Goal: Find specific page/section: Find specific page/section

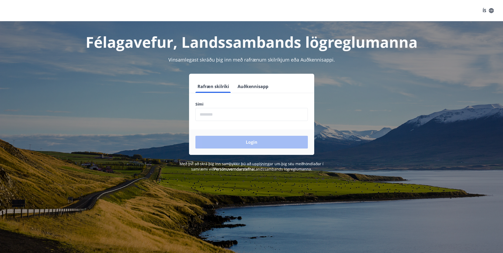
click at [224, 114] on input "phone" at bounding box center [251, 114] width 112 height 13
type input "********"
click at [225, 140] on button "Login" at bounding box center [251, 142] width 112 height 13
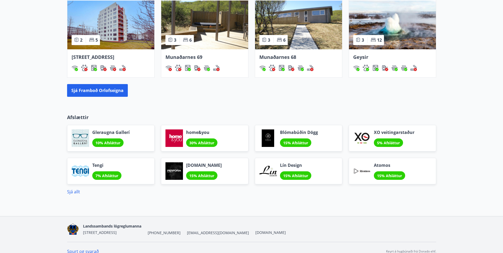
scroll to position [408, 0]
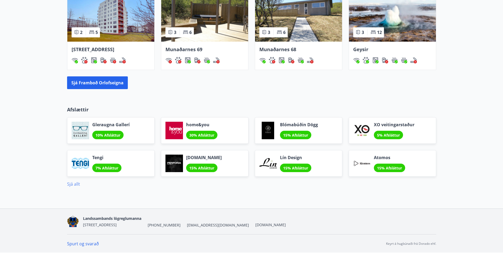
click at [78, 183] on link "Sjá allt" at bounding box center [73, 184] width 13 height 6
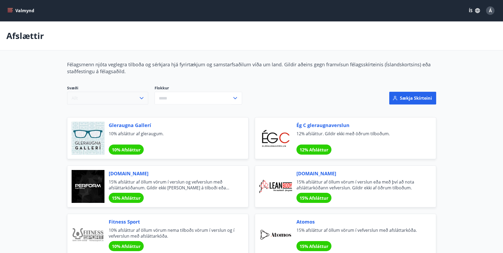
click at [108, 97] on button "Allt" at bounding box center [107, 98] width 81 height 13
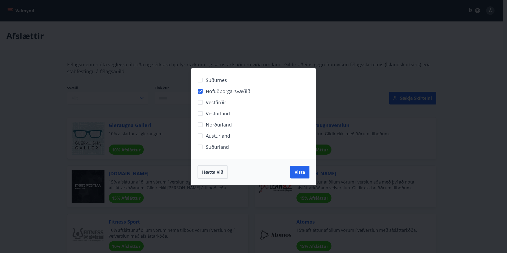
drag, startPoint x: 303, startPoint y: 178, endPoint x: 305, endPoint y: 172, distance: 5.8
click at [303, 177] on button "Vista" at bounding box center [299, 172] width 19 height 13
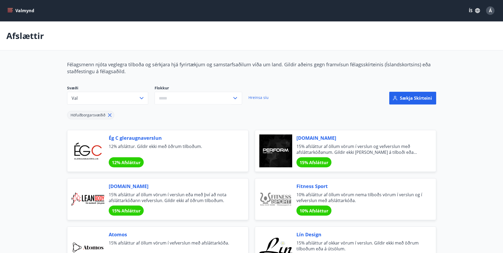
click at [183, 99] on input "text" at bounding box center [193, 98] width 77 height 13
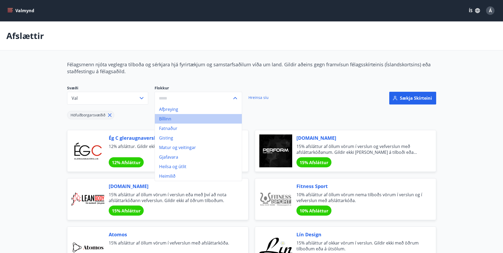
click at [160, 118] on li "Bíllinn" at bounding box center [198, 119] width 87 height 10
type input "*******"
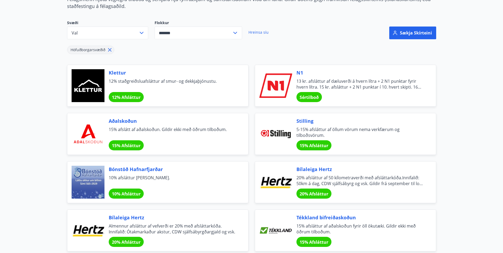
scroll to position [80, 0]
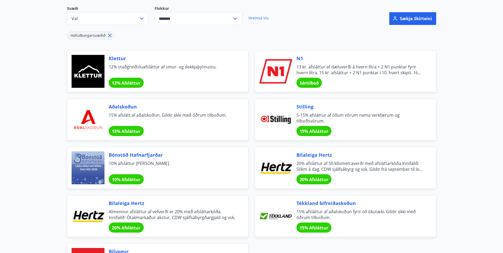
click at [292, 68] on div at bounding box center [275, 71] width 33 height 33
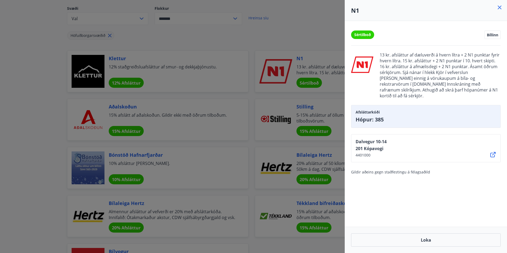
click at [273, 25] on div at bounding box center [253, 126] width 507 height 253
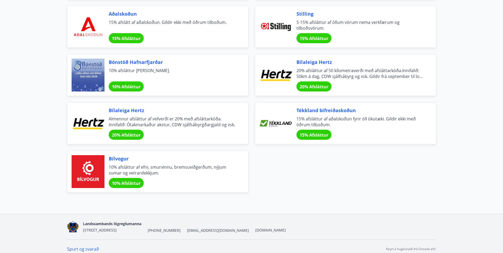
scroll to position [178, 0]
